Goal: Task Accomplishment & Management: Use online tool/utility

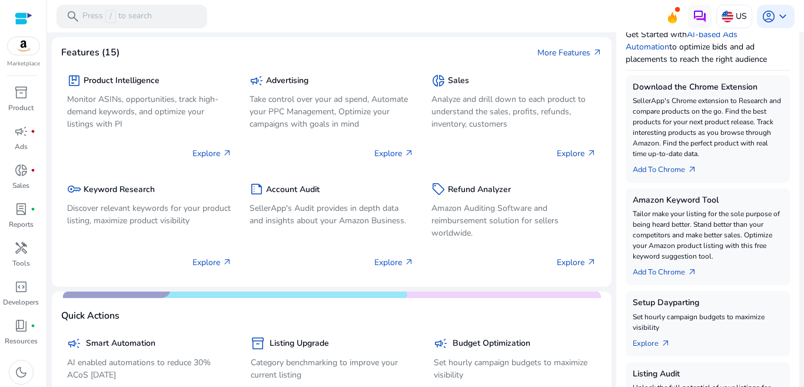
scroll to position [168, 0]
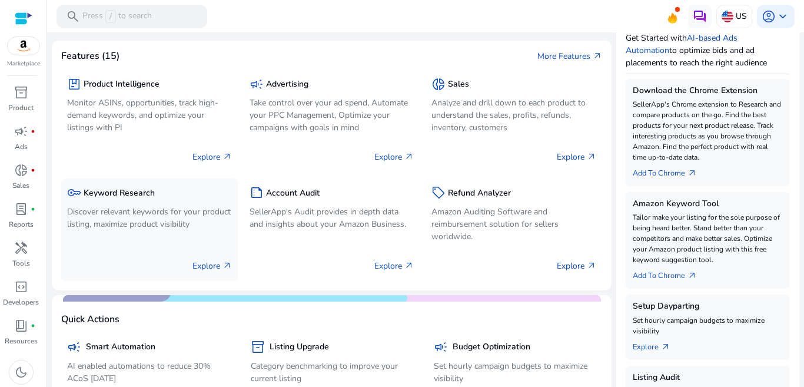
click at [109, 220] on p "Discover relevant keywords for your product listing, maximize product visibility" at bounding box center [149, 218] width 165 height 25
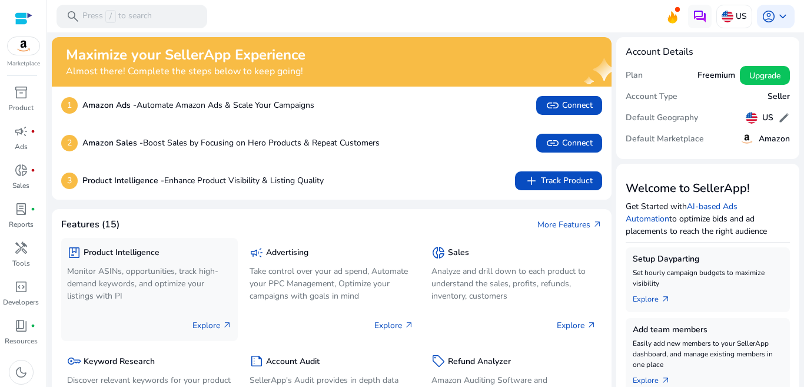
click at [114, 284] on p "Monitor ASINs, opportunities, track high-demand keywords, and optimize your lis…" at bounding box center [149, 283] width 165 height 37
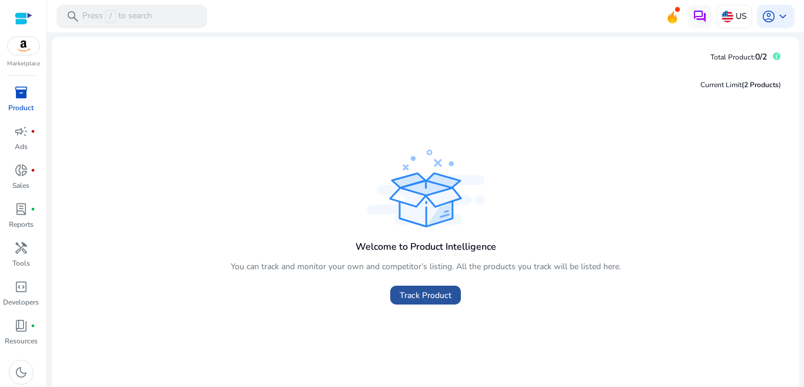
click at [420, 296] on span "Track Product" at bounding box center [426, 295] width 52 height 12
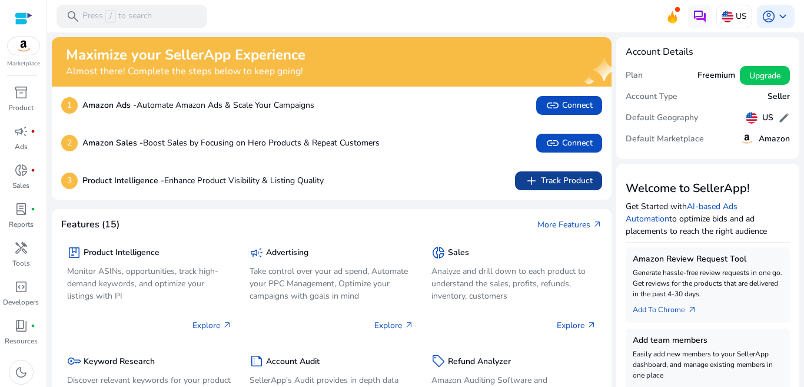
click at [568, 183] on span "add Track Product" at bounding box center [559, 181] width 68 height 14
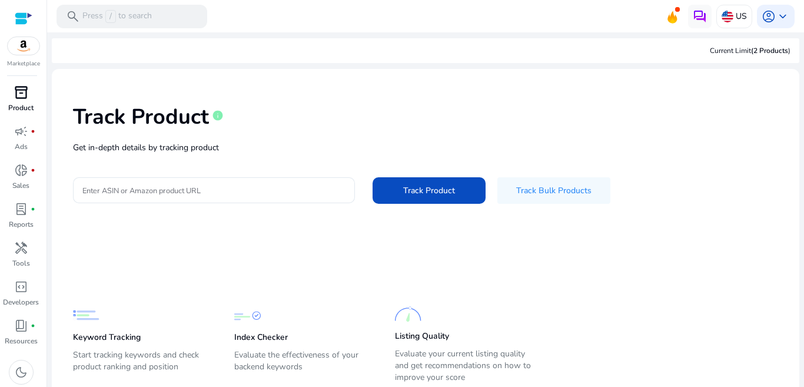
click at [21, 101] on div "inventory_2" at bounding box center [21, 92] width 33 height 19
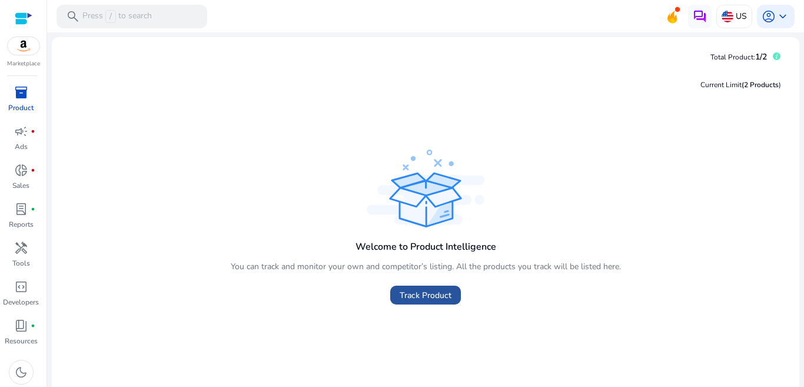
click at [424, 298] on span "Track Product" at bounding box center [426, 295] width 52 height 12
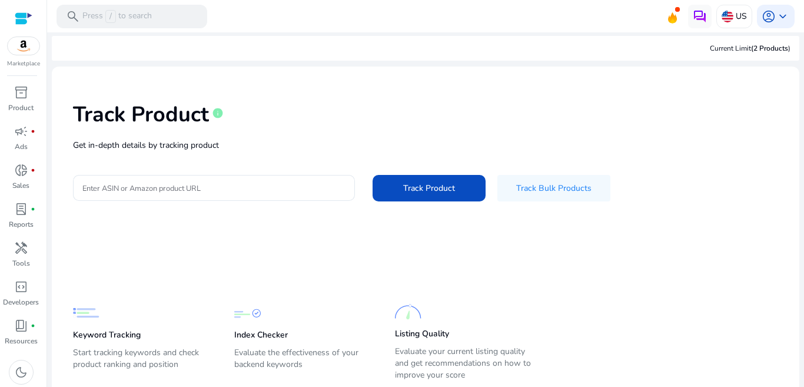
scroll to position [39, 0]
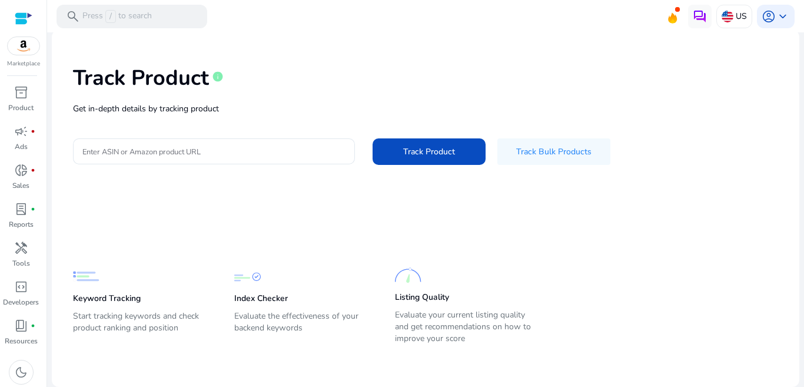
click at [438, 151] on span "Track Product" at bounding box center [429, 151] width 52 height 12
